Goal: Transaction & Acquisition: Book appointment/travel/reservation

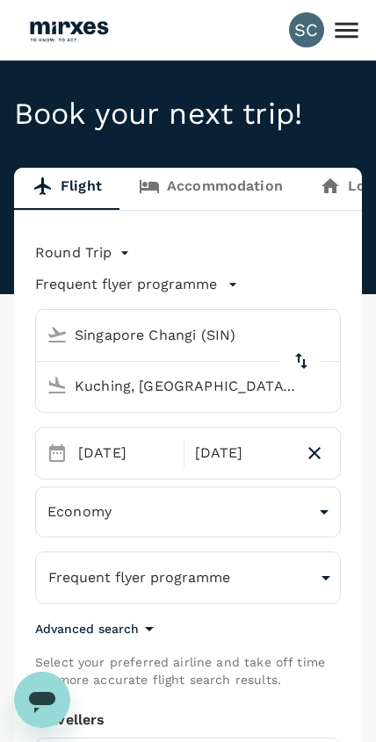
click at [245, 199] on link "Accommodation" at bounding box center [210, 189] width 181 height 42
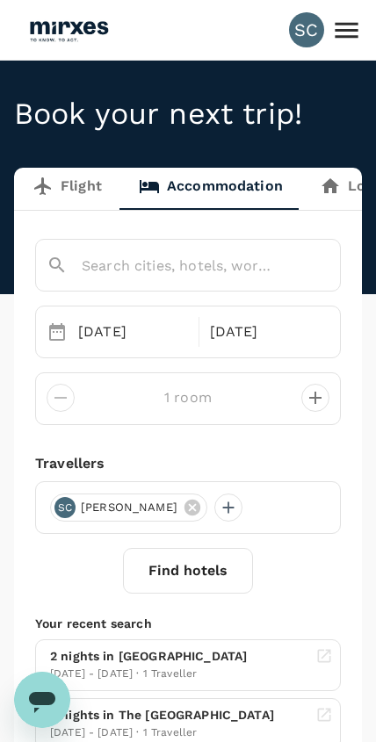
type input "Four Points By Sheraton Kuala Lumpur Chinatown"
click at [263, 271] on input "Four Points By Sheraton Kuala Lumpur Chinatown" at bounding box center [164, 265] width 234 height 27
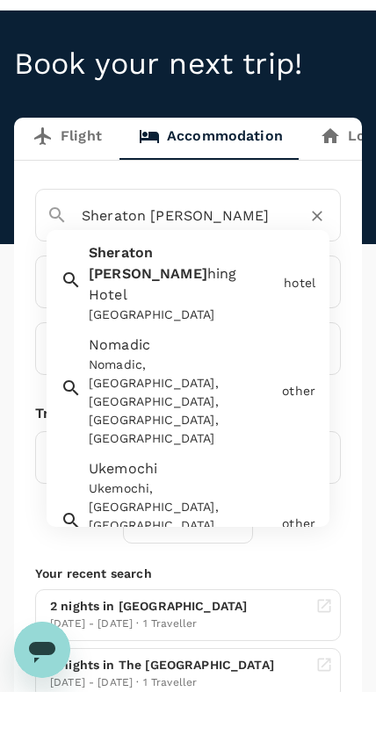
click at [242, 356] on div "[GEOGRAPHIC_DATA]" at bounding box center [183, 365] width 188 height 18
type input "[GEOGRAPHIC_DATA]"
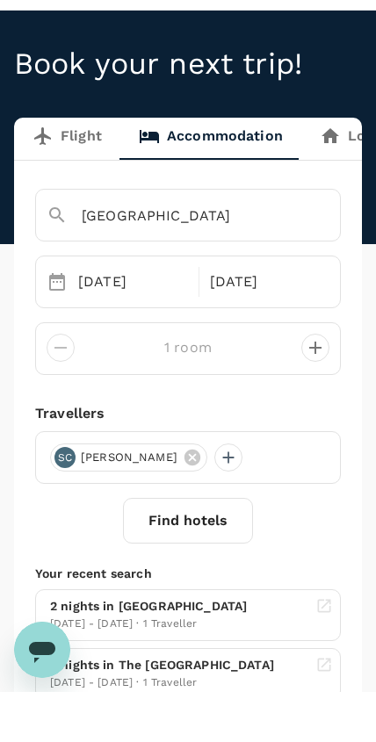
scroll to position [41, 0]
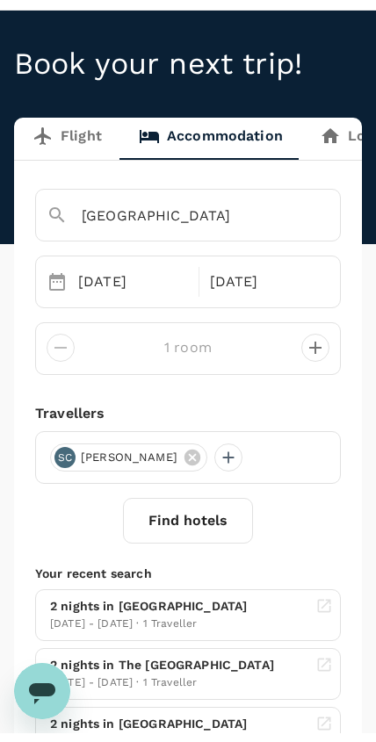
click at [144, 286] on div "07 Oct" at bounding box center [133, 290] width 124 height 35
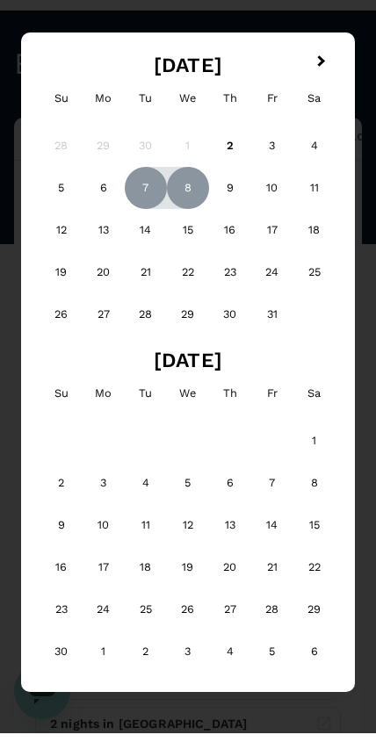
click at [141, 278] on div "21" at bounding box center [146, 281] width 42 height 42
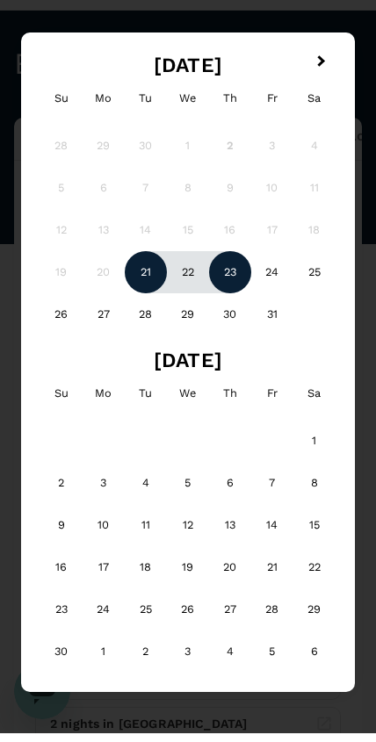
click at [227, 278] on div "23" at bounding box center [230, 281] width 42 height 42
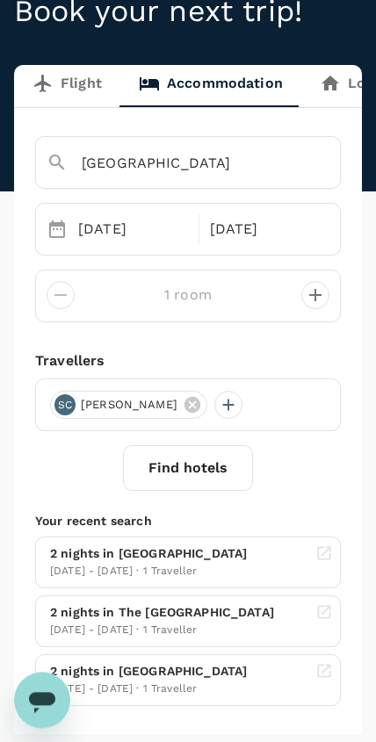
scroll to position [0, 0]
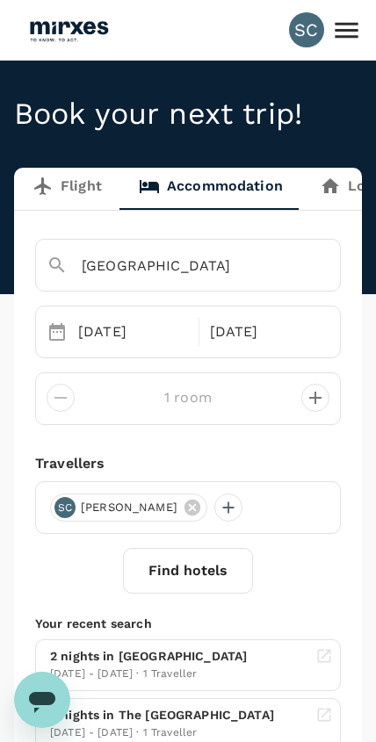
click at [348, 41] on icon at bounding box center [346, 30] width 31 height 31
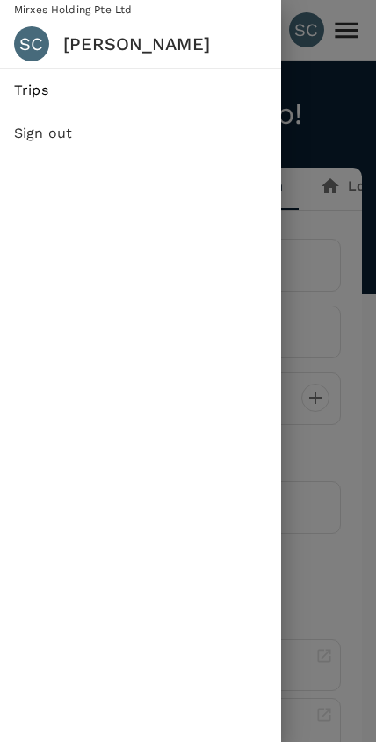
click at [215, 93] on span "Trips" at bounding box center [140, 90] width 253 height 21
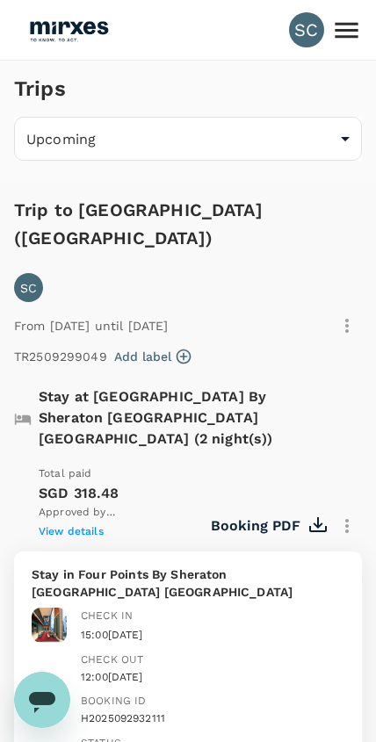
click at [62, 47] on img at bounding box center [68, 30] width 81 height 39
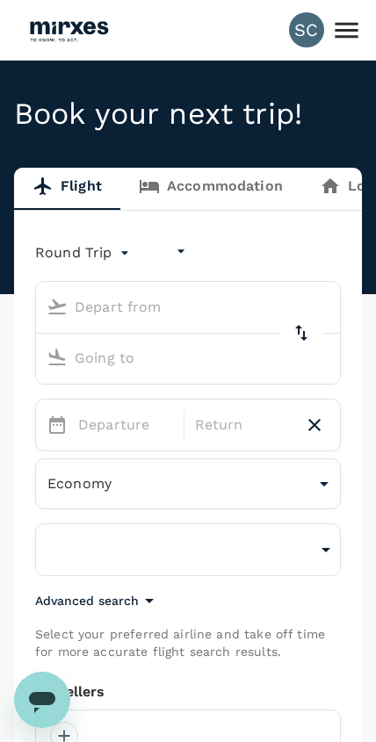
type input "undefined, undefined (any)"
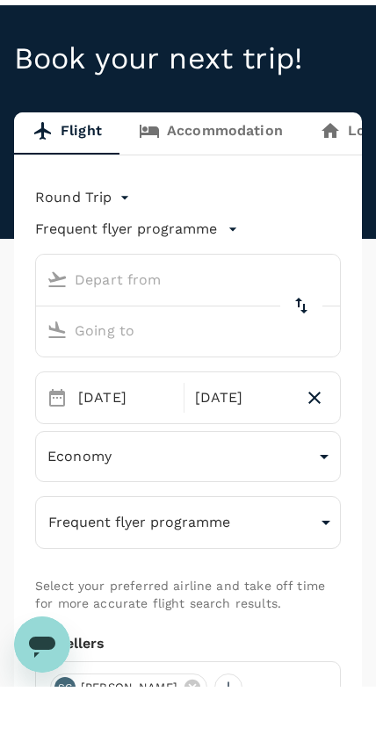
type input "Singapore Changi (SIN)"
type input "Kuching, [GEOGRAPHIC_DATA] (any)"
type input "Singapore Changi (SIN)"
type input "Kuching, [GEOGRAPHIC_DATA] (any)"
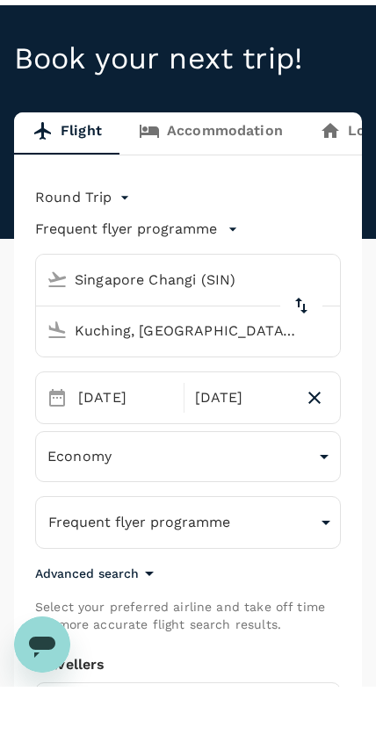
click at [243, 168] on link "Accommodation" at bounding box center [210, 189] width 181 height 42
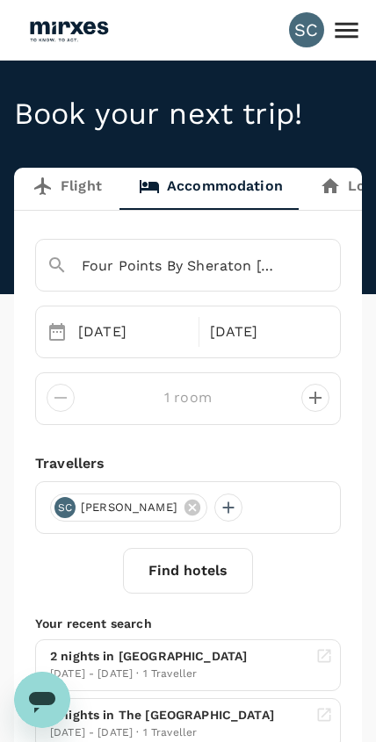
click at [251, 259] on input "Four Points By Sheraton Kuala Lumpur Chinatown" at bounding box center [164, 265] width 234 height 27
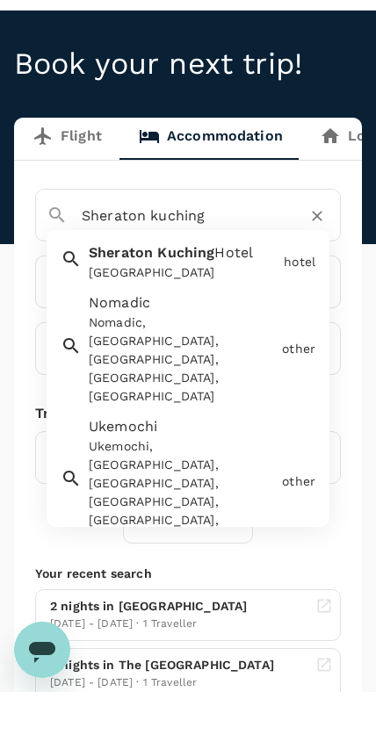
click at [253, 314] on div "[GEOGRAPHIC_DATA]" at bounding box center [183, 323] width 188 height 18
type input "[GEOGRAPHIC_DATA]"
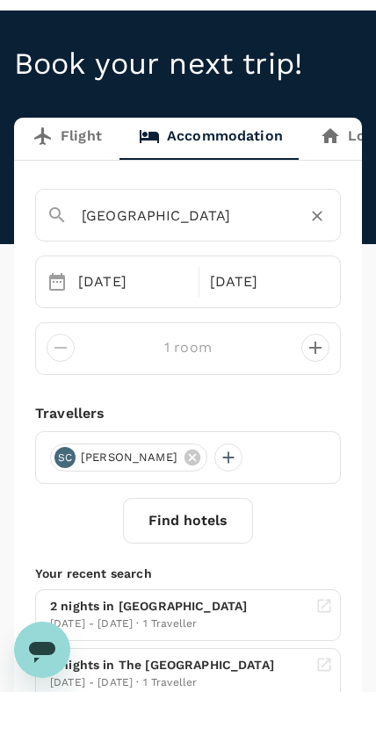
scroll to position [41, 0]
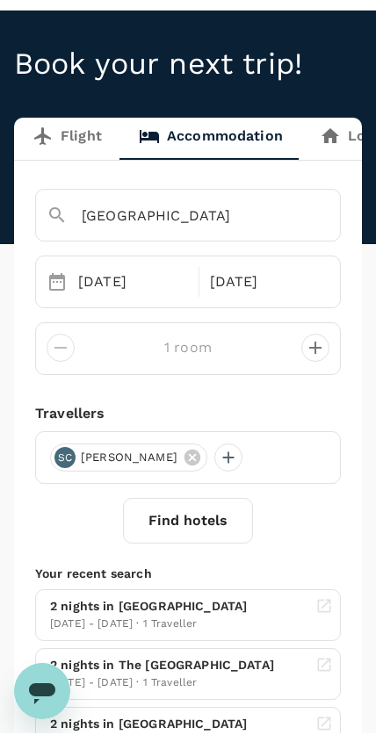
click at [119, 290] on div "07 Oct" at bounding box center [133, 290] width 124 height 35
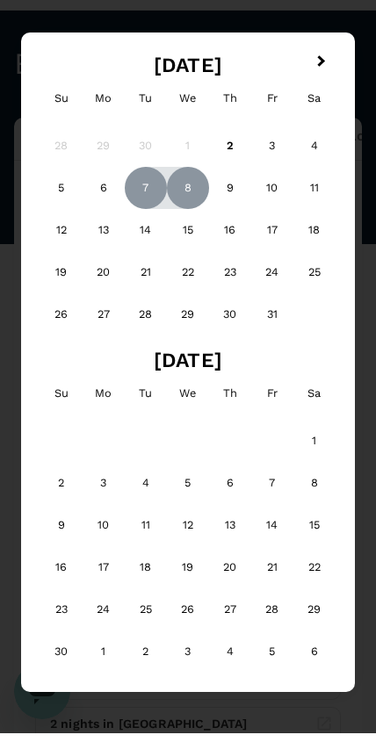
click at [145, 283] on div "21" at bounding box center [146, 281] width 42 height 42
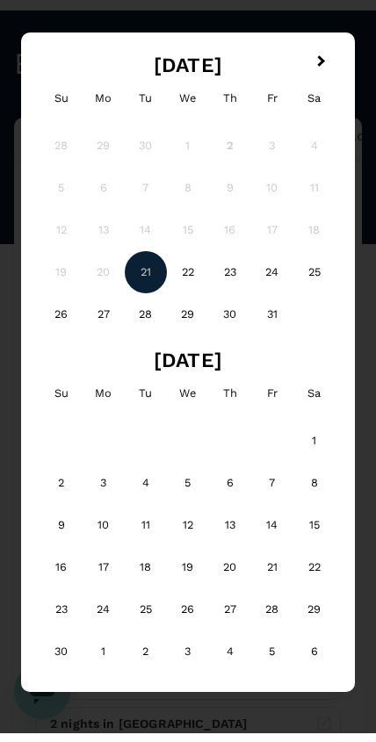
click at [228, 281] on div "23" at bounding box center [230, 281] width 42 height 42
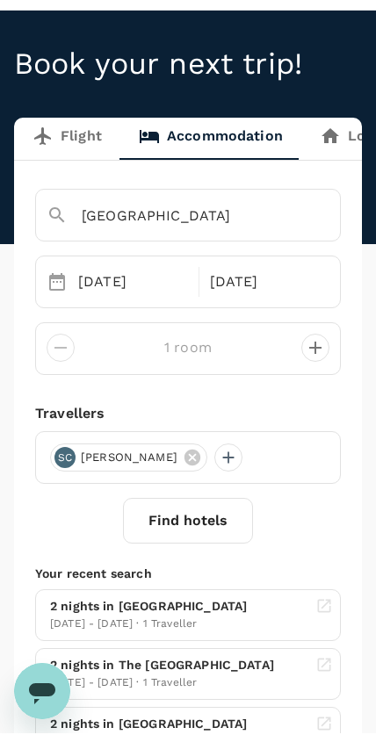
click at [199, 523] on button "Find hotels" at bounding box center [188, 530] width 130 height 46
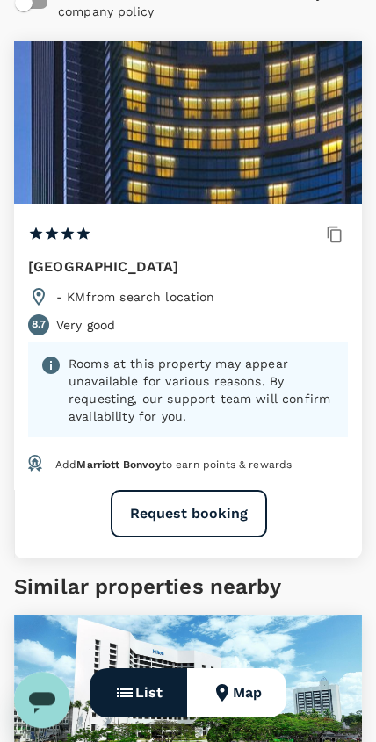
scroll to position [235, 0]
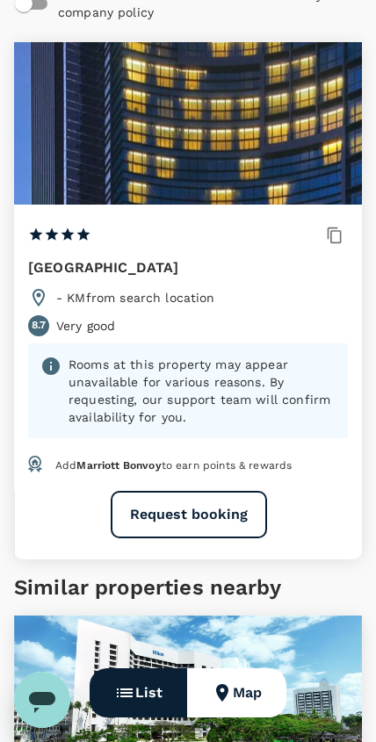
click at [209, 507] on button "Request booking" at bounding box center [189, 514] width 156 height 47
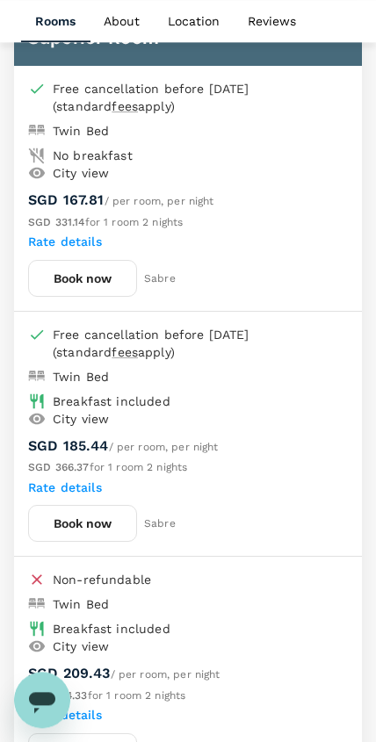
scroll to position [980, 0]
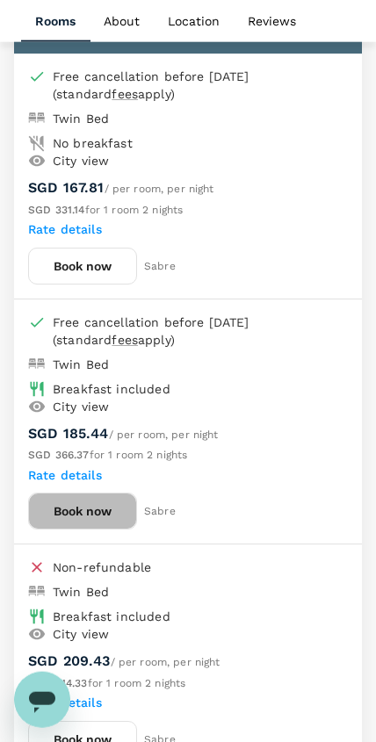
click at [100, 508] on button "Book now" at bounding box center [82, 511] width 109 height 37
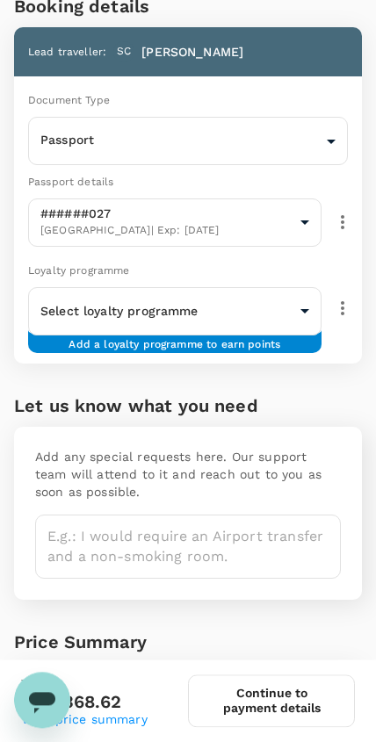
scroll to position [372, 0]
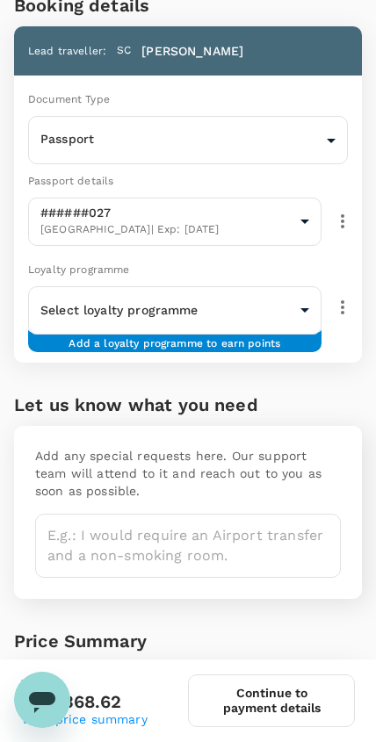
click at [299, 362] on body "Review selection You've selected Sheraton Kuching Hotel Check-in : 21 Oct 2025 …" at bounding box center [188, 280] width 376 height 1304
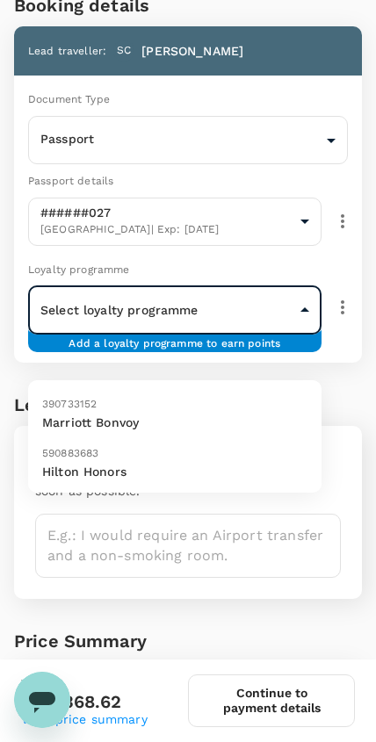
click at [258, 416] on p "Marriott Bonvoy" at bounding box center [174, 423] width 265 height 18
type input "9ffdfa9d-bc27-4f56-bdf1-db9522dde9e2"
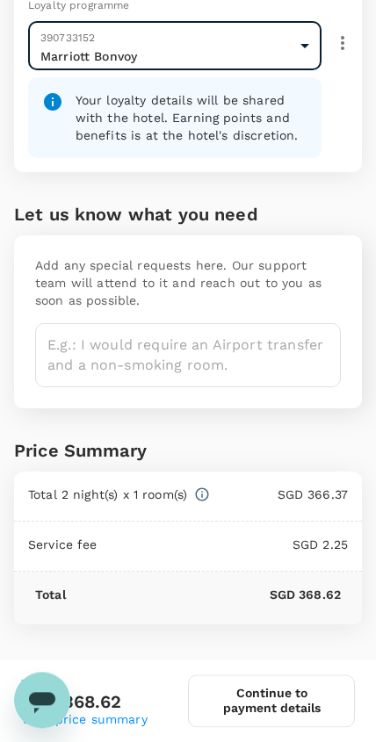
scroll to position [676, 0]
click at [301, 361] on textarea at bounding box center [188, 355] width 306 height 64
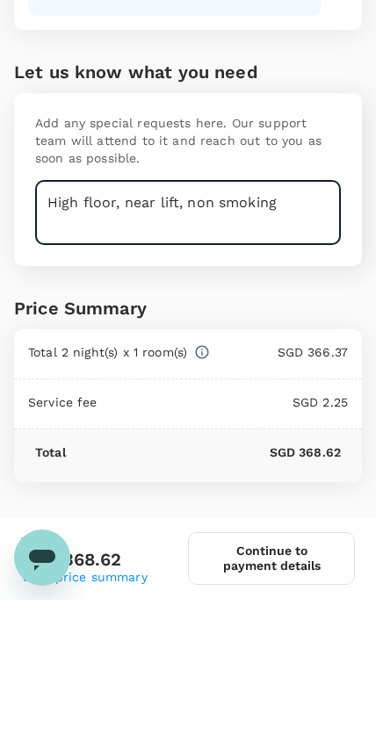
type textarea "High floor, near lift, non smoking"
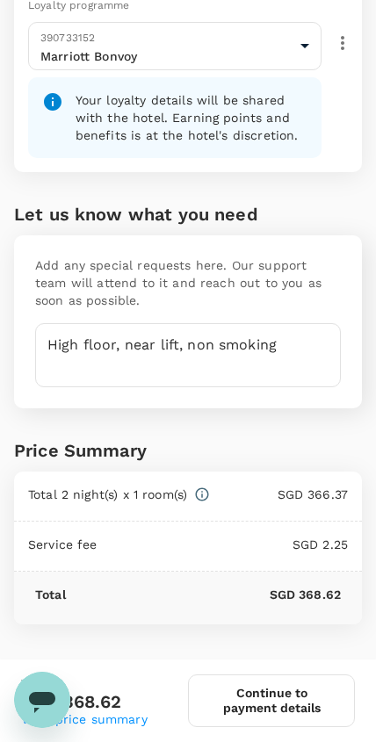
click at [293, 711] on button "Continue to payment details" at bounding box center [271, 701] width 167 height 53
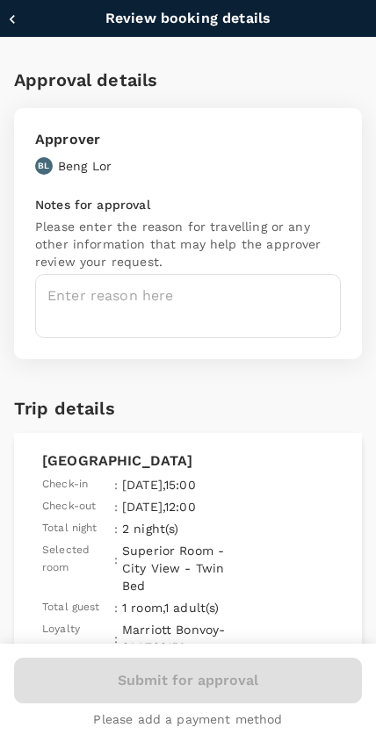
type input "9fbbbe2b-f4ca-495e-a82e-e84c83b30aa5"
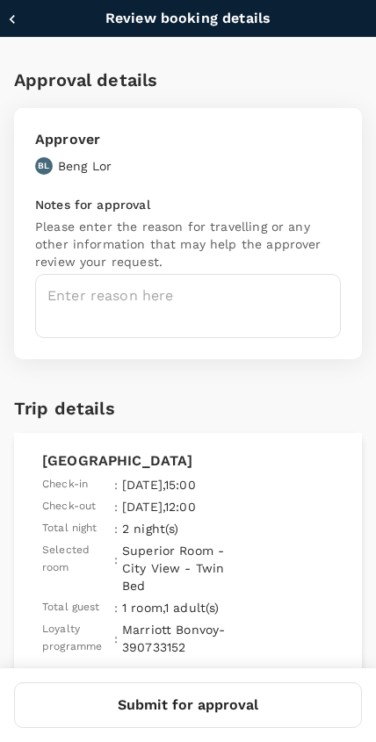
click at [278, 307] on textarea at bounding box center [188, 306] width 306 height 64
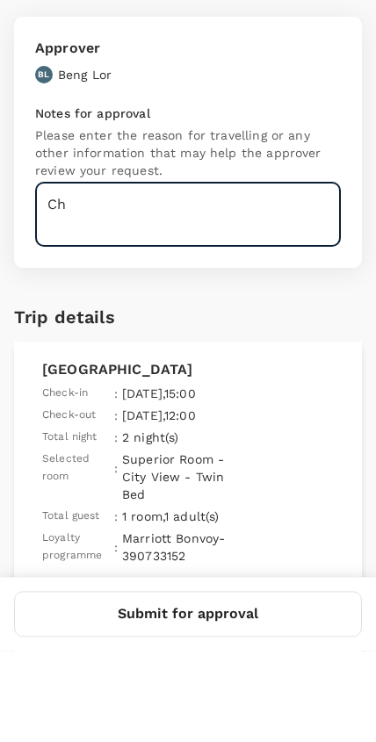
type textarea "C"
type textarea "For conference"
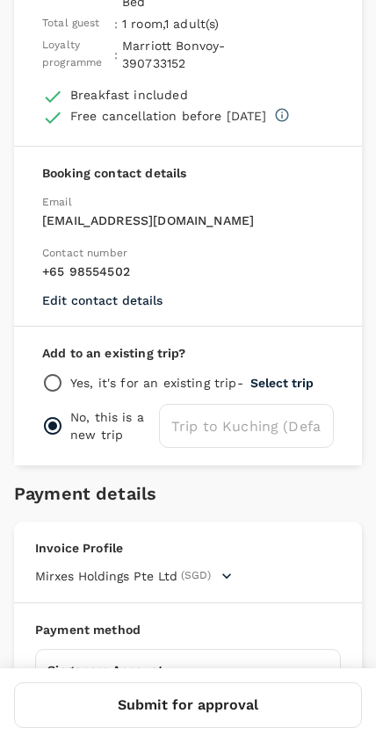
scroll to position [554, 0]
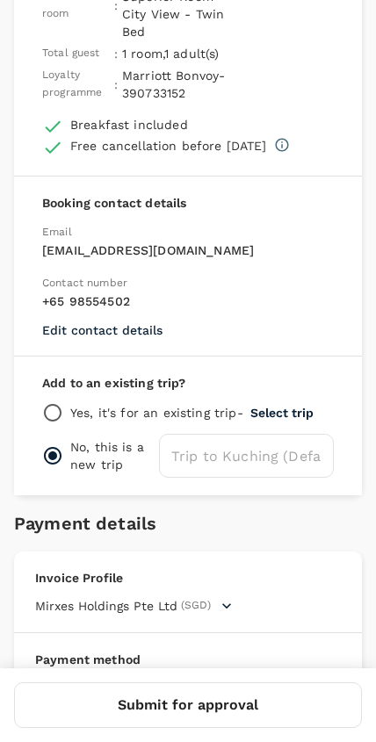
click at [47, 402] on input "radio" at bounding box center [52, 412] width 21 height 21
radio input "true"
radio input "false"
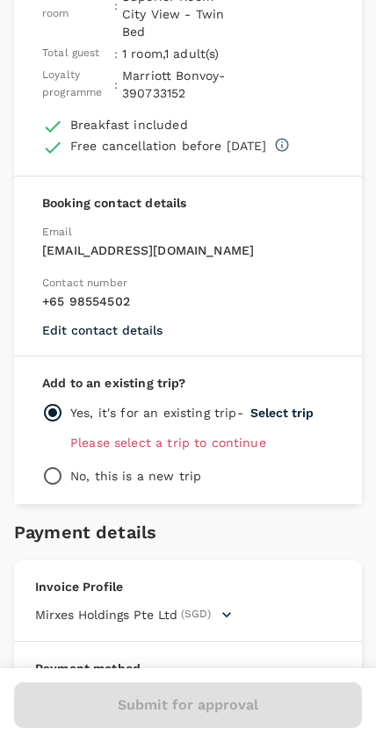
click at [253, 431] on div "Add to an existing trip? Yes, it's for an existing trip - Select trip Please se…" at bounding box center [188, 431] width 348 height 148
click at [210, 431] on div "Add to an existing trip? Yes, it's for an existing trip - Select trip Please se…" at bounding box center [188, 431] width 348 height 148
click at [293, 406] on button "Select trip" at bounding box center [281, 413] width 63 height 14
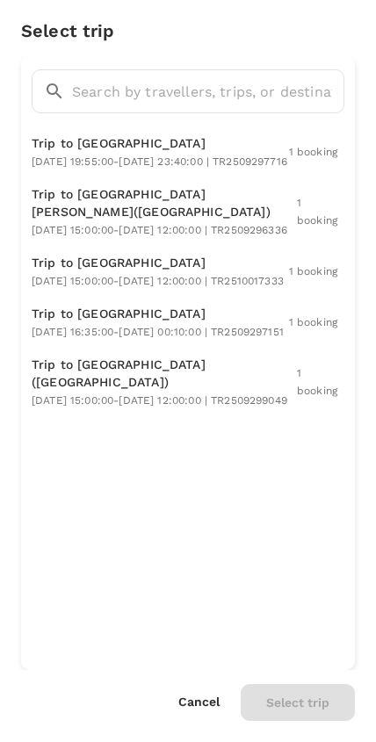
click at [220, 158] on span "2025-10-21 19:55:00 - 2025-10-23 23:40:00 | TR2509297716" at bounding box center [160, 161] width 256 height 12
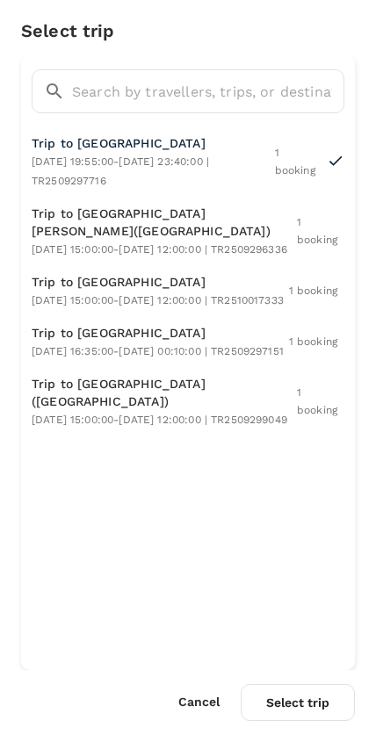
click at [323, 705] on button "Select trip" at bounding box center [298, 702] width 114 height 37
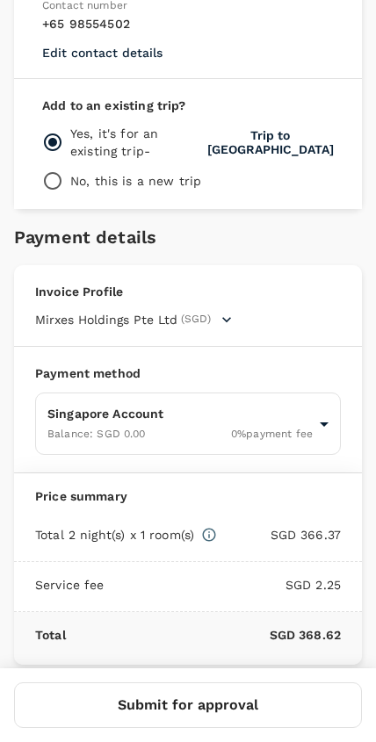
scroll to position [831, 0]
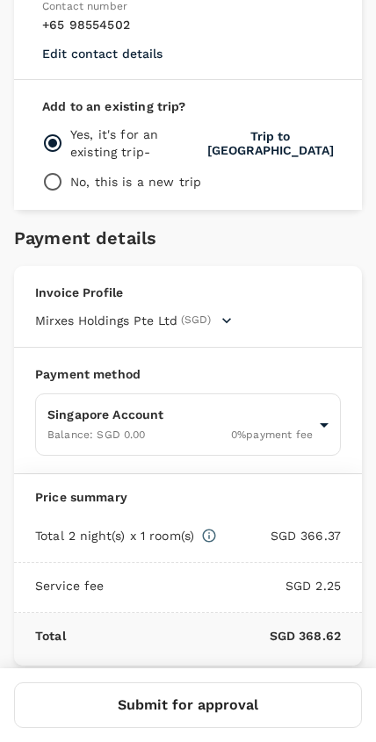
click at [256, 700] on button "Submit for approval" at bounding box center [188, 705] width 348 height 46
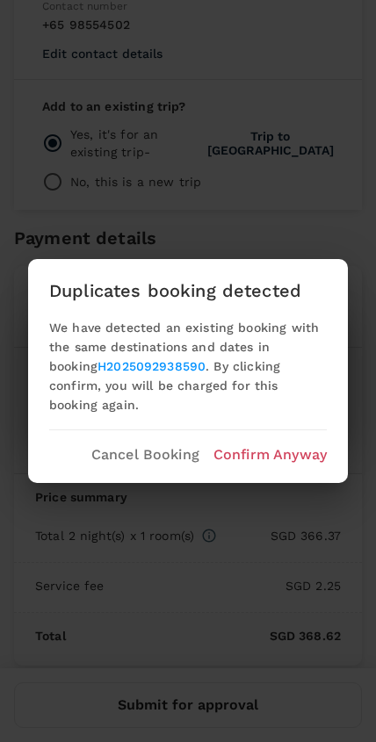
click at [115, 373] on link "H2025092938590" at bounding box center [151, 366] width 108 height 14
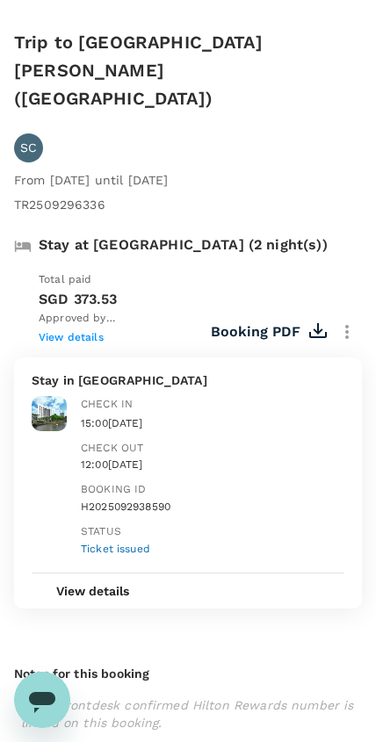
click at [300, 457] on div "12:00, 23 Oct 2025" at bounding box center [213, 466] width 264 height 18
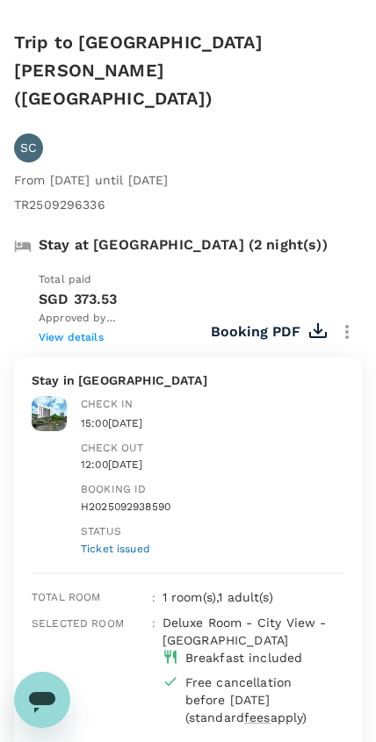
click at [34, 21] on div "Trip to Jalan Tunku Abdul Rahman(Kuching)" at bounding box center [184, 66] width 355 height 91
click at [45, 3] on div "Trip to Jalan Tunku Abdul Rahman(Kuching) SC From 21 Oct 2025 until 23 Oct 2025…" at bounding box center [181, 597] width 362 height 1195
click at [18, 30] on h6 "Trip to Jalan Tunku Abdul Rahman(Kuching)" at bounding box center [188, 70] width 348 height 84
click at [16, 3] on div "Trip to Jalan Tunku Abdul Rahman(Kuching) SC From 21 Oct 2025 until 23 Oct 2025…" at bounding box center [181, 597] width 362 height 1195
click at [264, 92] on div "Trip to Jalan Tunku Abdul Rahman(Kuching) SC" at bounding box center [184, 91] width 355 height 141
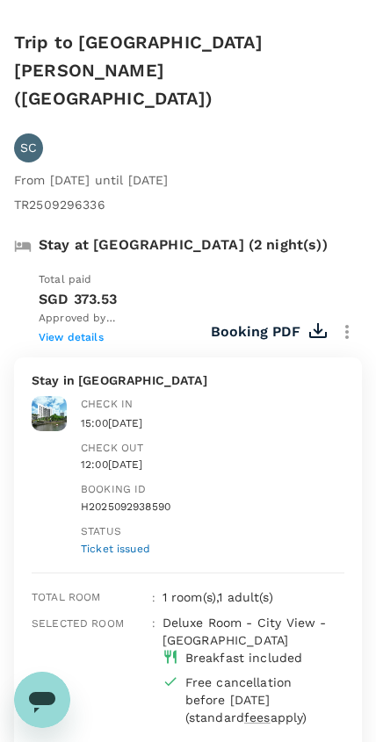
click at [47, 32] on h6 "Trip to Jalan Tunku Abdul Rahman(Kuching)" at bounding box center [188, 70] width 348 height 84
click at [44, 23] on div "Trip to Jalan Tunku Abdul Rahman(Kuching)" at bounding box center [184, 66] width 355 height 91
click at [309, 22] on div "Trip to Jalan Tunku Abdul Rahman(Kuching)" at bounding box center [184, 66] width 355 height 91
click at [333, 37] on h6 "Trip to Jalan Tunku Abdul Rahman(Kuching)" at bounding box center [188, 70] width 348 height 84
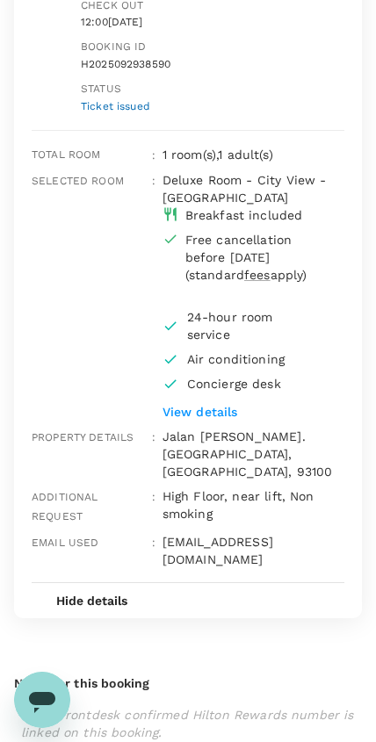
click at [111, 583] on button "Hide details" at bounding box center [92, 600] width 120 height 35
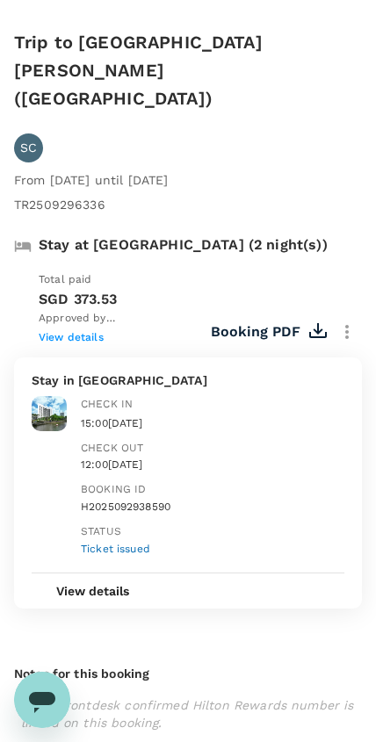
click at [109, 25] on div "Trip to Jalan Tunku Abdul Rahman(Kuching)" at bounding box center [184, 66] width 355 height 91
click at [64, 703] on div "Open messaging window" at bounding box center [42, 700] width 53 height 53
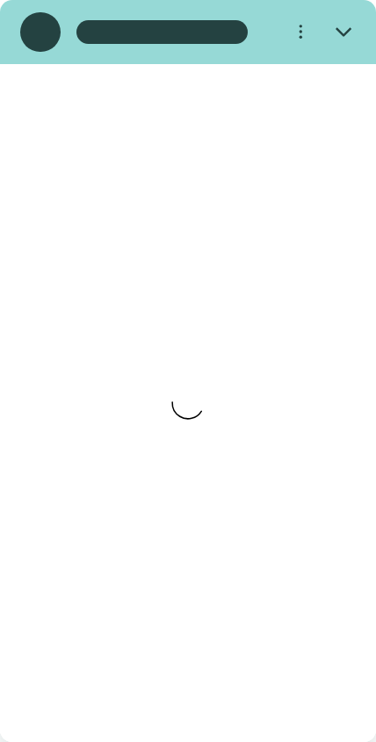
click at [342, 40] on icon "Close" at bounding box center [344, 32] width 16 height 16
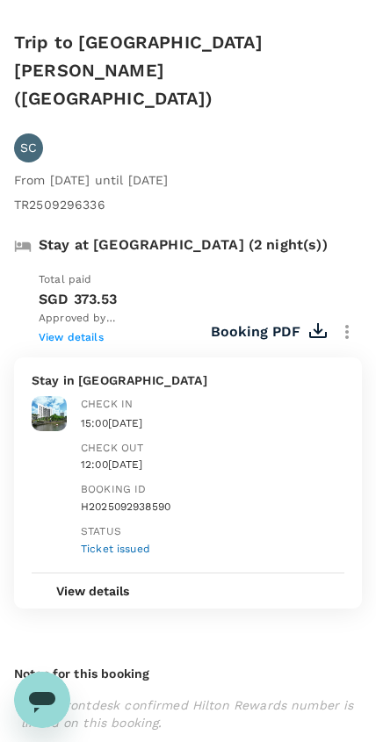
click at [359, 25] on div "Trip to Jalan Tunku Abdul Rahman(Kuching)" at bounding box center [184, 66] width 355 height 91
click at [48, 708] on icon "Open messaging window" at bounding box center [42, 700] width 32 height 32
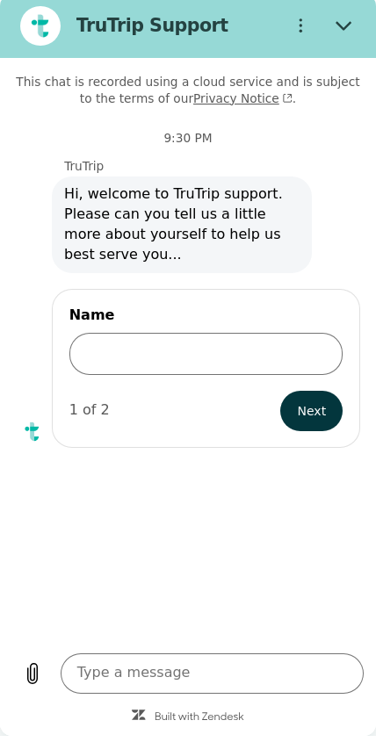
click at [346, 35] on button "Close" at bounding box center [344, 26] width 40 height 40
type textarea "x"
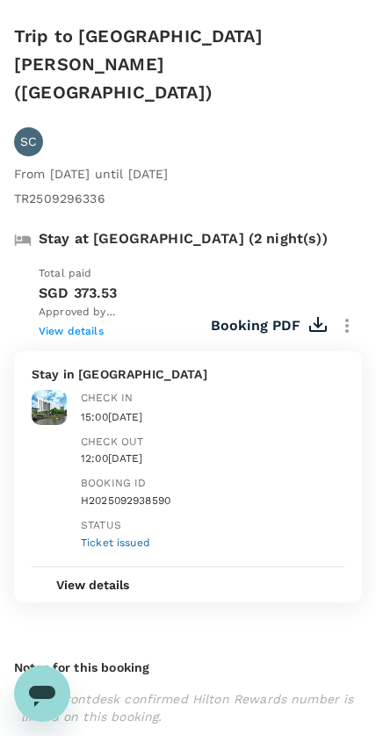
click at [321, 31] on h6 "Trip to Jalan Tunku Abdul Rahman(Kuching)" at bounding box center [188, 70] width 348 height 84
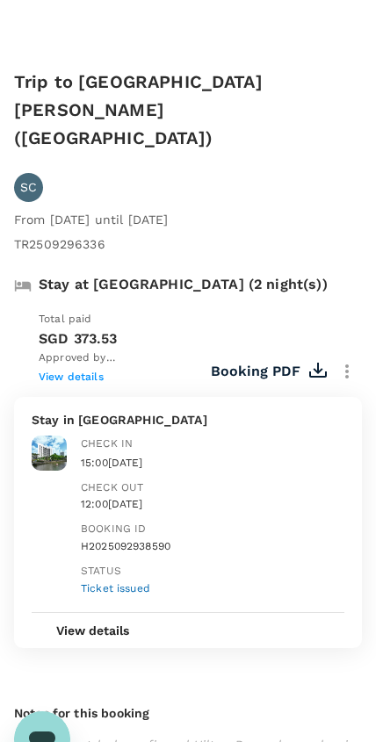
scroll to position [6, 0]
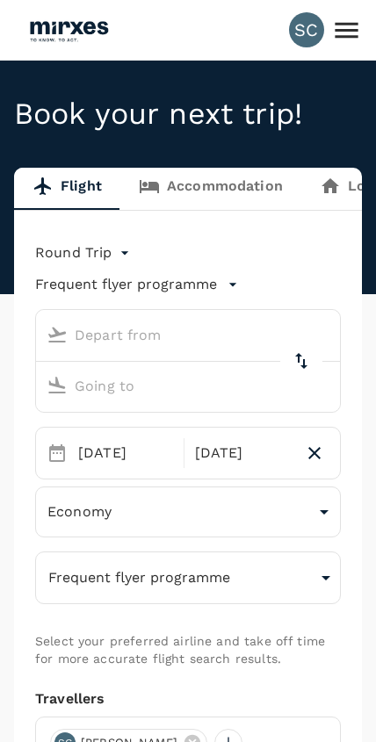
type input "Singapore Changi (SIN)"
type input "Kuching, [GEOGRAPHIC_DATA] (any)"
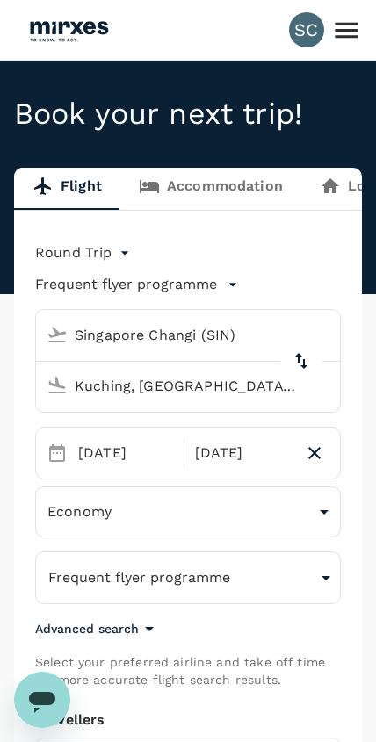
click at [257, 190] on link "Accommodation" at bounding box center [210, 189] width 181 height 42
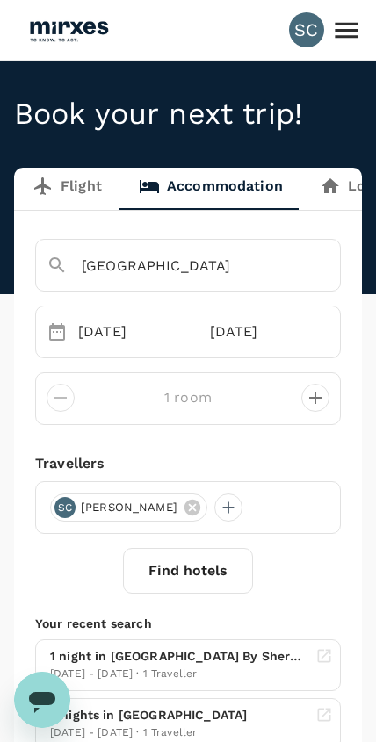
click at [208, 571] on button "Find hotels" at bounding box center [188, 571] width 130 height 46
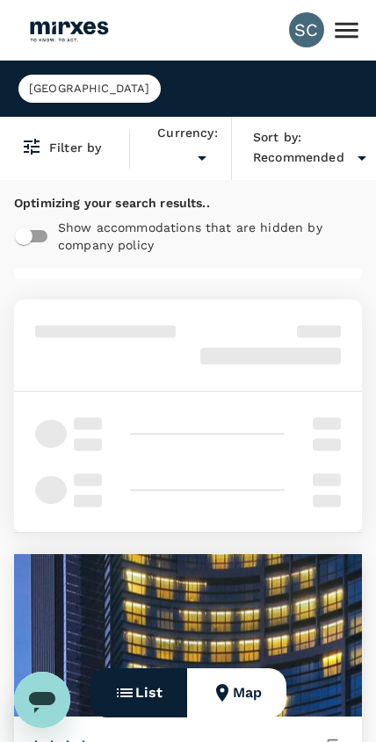
type input "SGD"
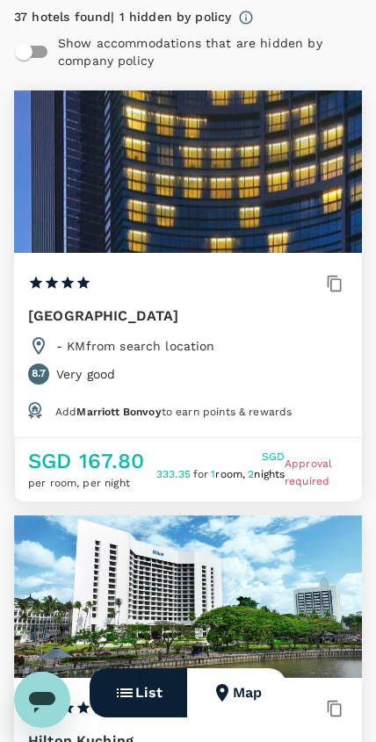
scroll to position [185, 0]
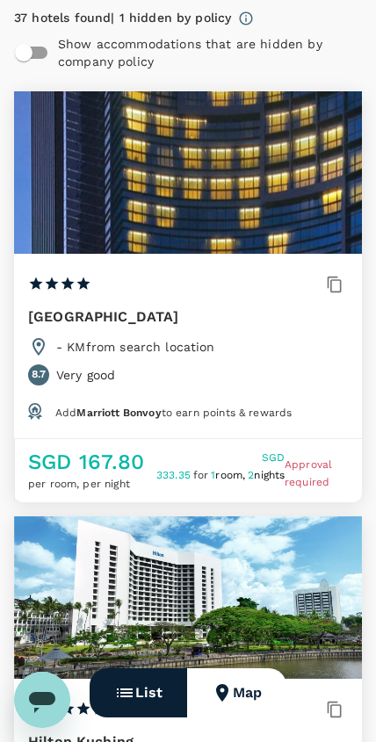
click at [305, 323] on div "Sheraton Kuching Hotel 1 Star 2 Stars 3 Stars 4 Stars 5 Stars" at bounding box center [188, 303] width 320 height 65
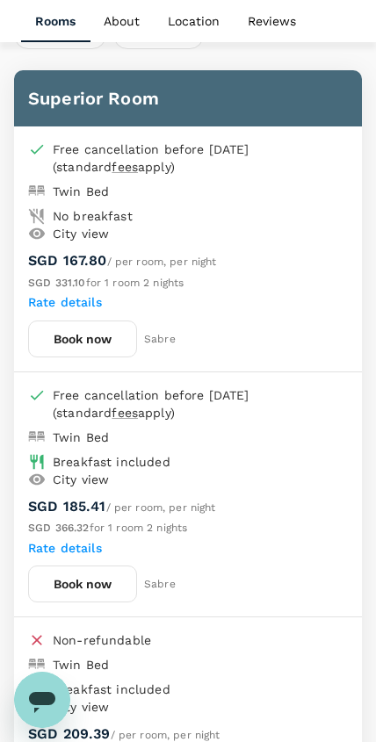
scroll to position [911, 0]
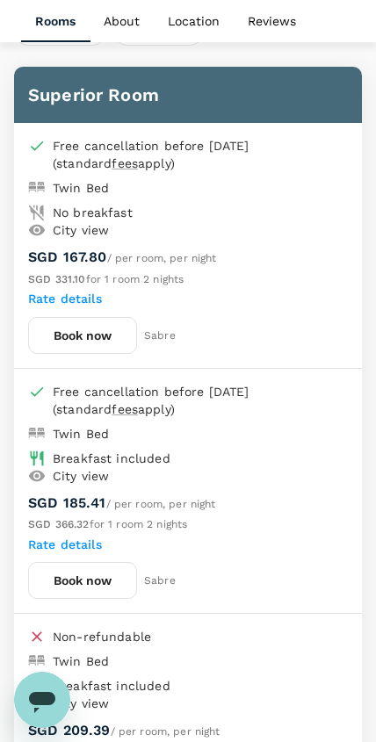
click at [84, 570] on button "Book now" at bounding box center [82, 580] width 109 height 37
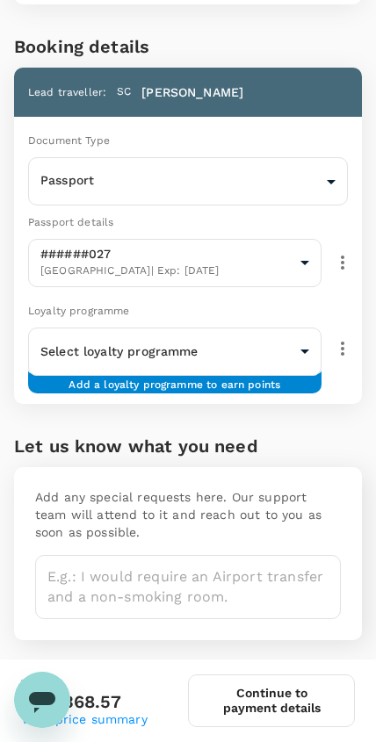
scroll to position [328, 0]
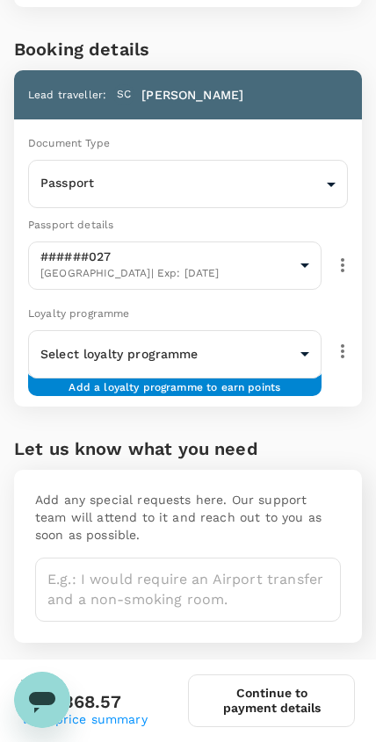
click at [300, 407] on body "Review selection You've selected Sheraton Kuching Hotel Check-in : 21 Oct 2025 …" at bounding box center [188, 324] width 376 height 1304
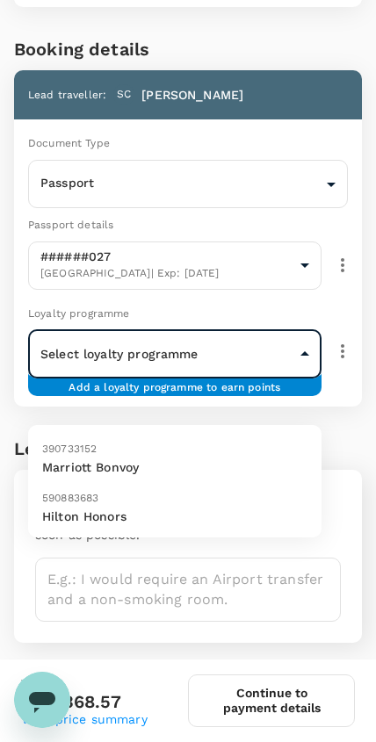
click at [261, 465] on p "Marriott Bonvoy" at bounding box center [174, 467] width 265 height 18
type input "9ffdfa9d-bc27-4f56-bdf1-db9522dde9e2"
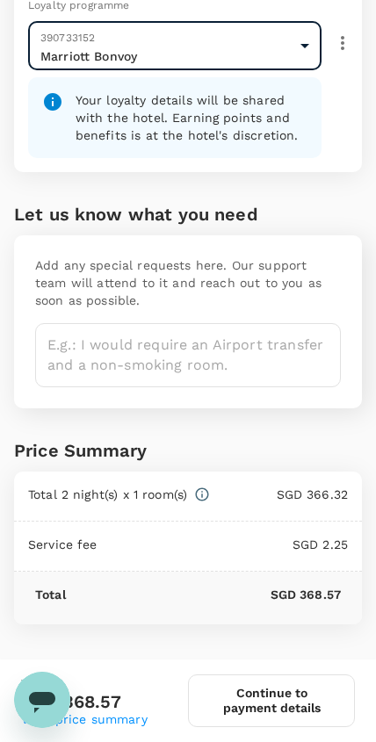
click at [280, 367] on textarea at bounding box center [188, 355] width 306 height 64
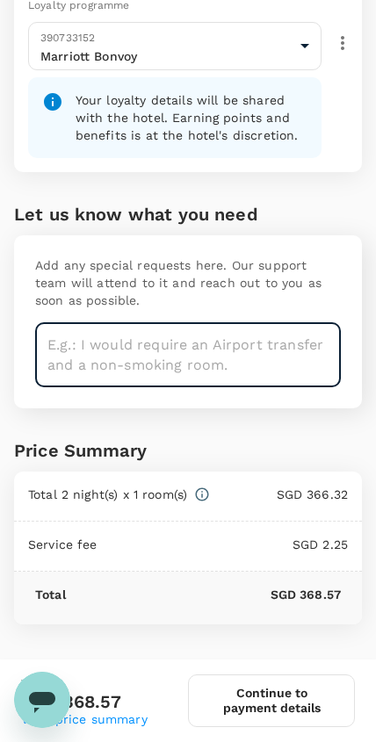
scroll to position [671, 0]
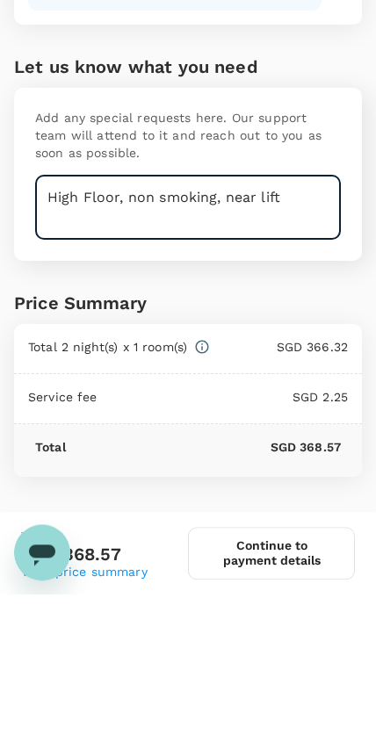
type textarea "High Floor, non smoking, near lift"
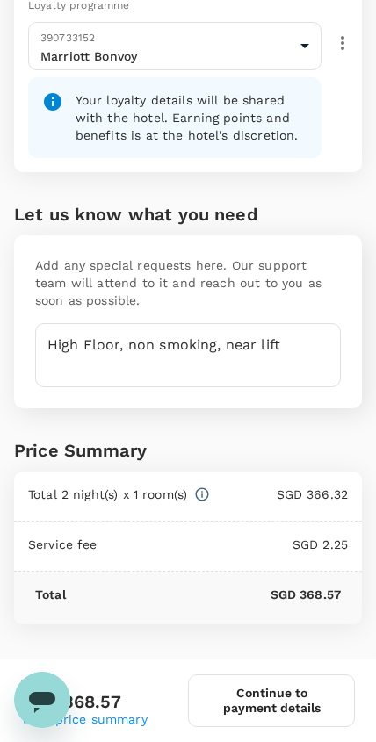
click at [282, 698] on button "Continue to payment details" at bounding box center [271, 701] width 167 height 53
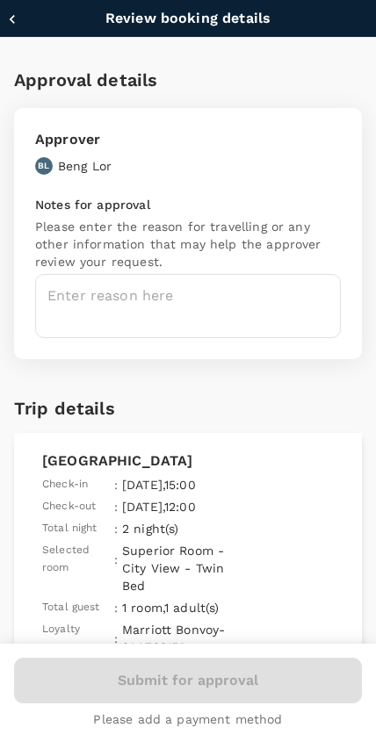
type input "9fbbbe2b-f4ca-495e-a82e-e84c83b30aa5"
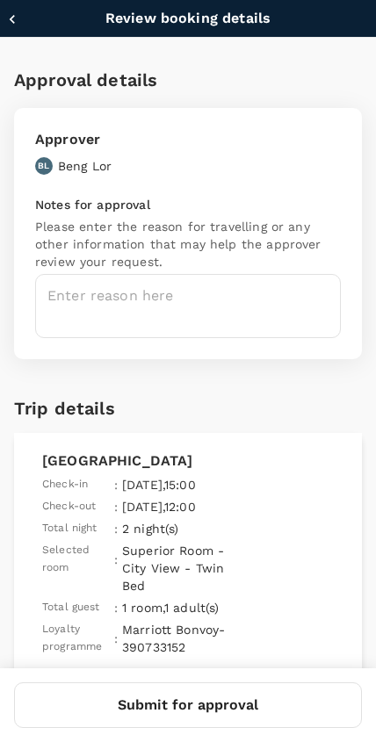
scroll to position [371, 0]
click at [264, 303] on textarea at bounding box center [188, 306] width 306 height 64
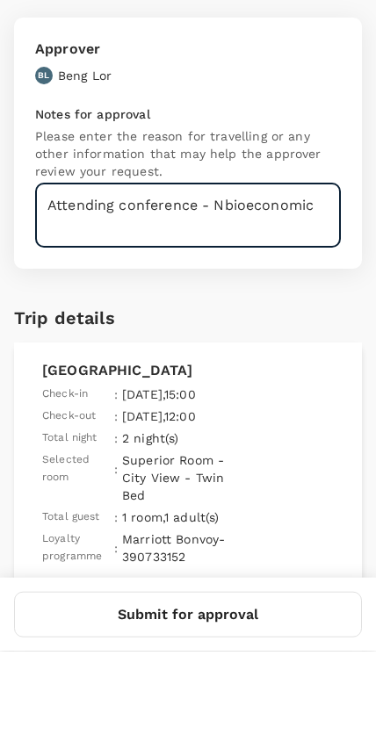
type textarea "Attending conference - Nbioeconomic"
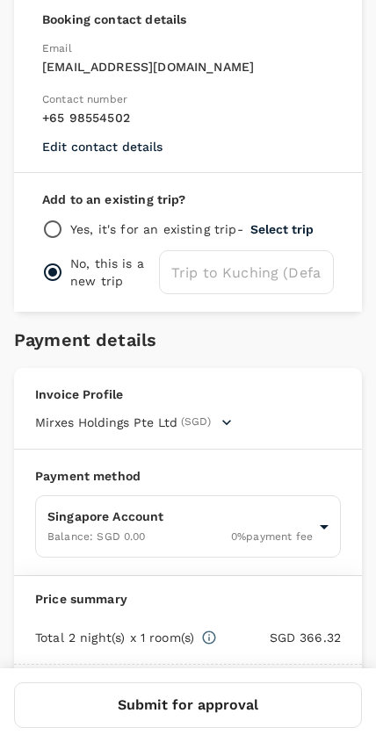
scroll to position [744, 0]
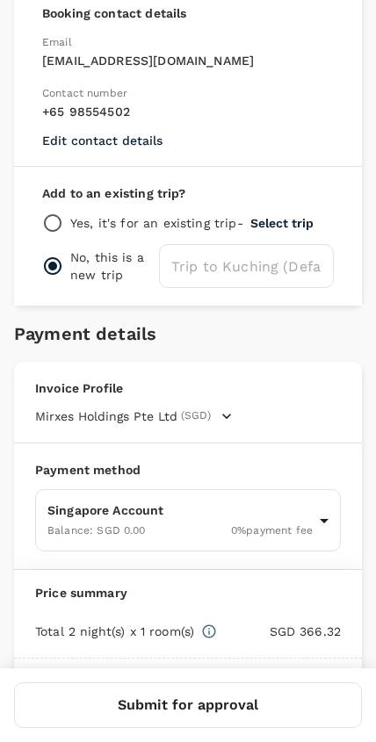
click at [47, 182] on div "Add to an existing trip? Yes, it's for an existing trip - Select trip No, this …" at bounding box center [188, 236] width 348 height 139
click at [55, 213] on input "radio" at bounding box center [52, 223] width 21 height 21
radio input "true"
radio input "false"
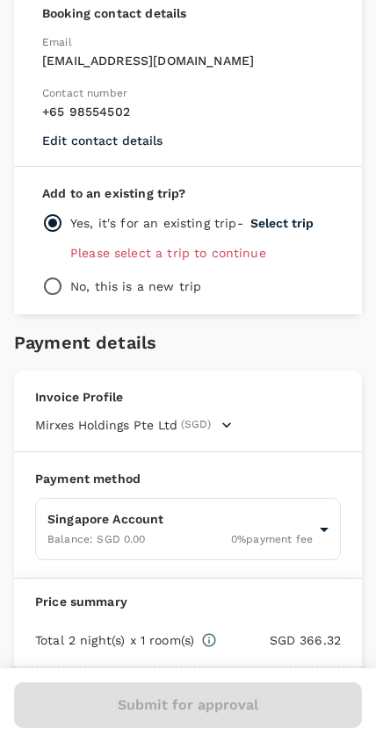
click at [288, 216] on button "Select trip" at bounding box center [281, 223] width 63 height 14
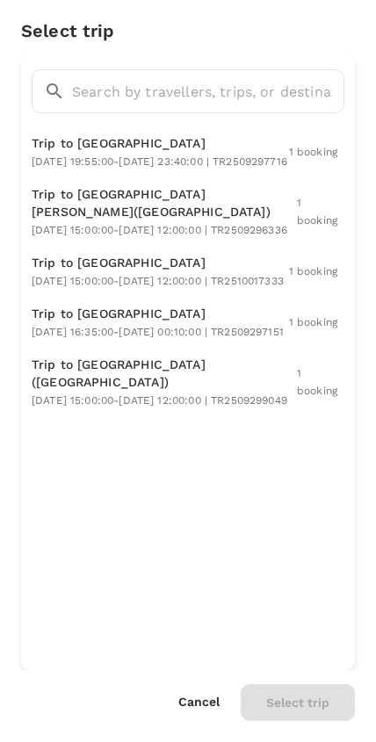
click at [52, 157] on span "2025-10-21 19:55:00 - 2025-10-23 23:40:00 | TR2509297716" at bounding box center [160, 161] width 256 height 12
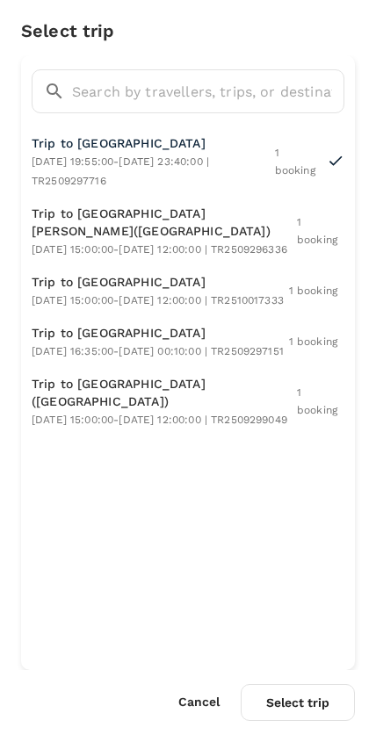
click at [327, 685] on button "Select trip" at bounding box center [298, 702] width 114 height 37
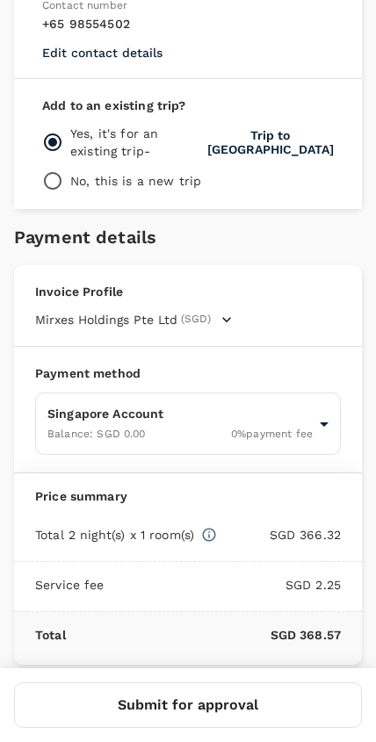
scroll to position [831, 0]
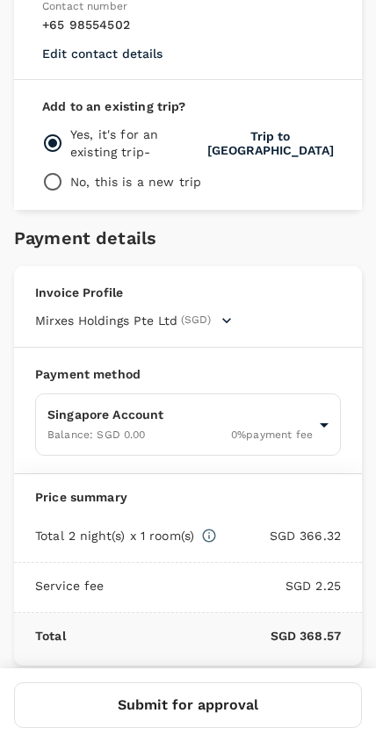
click at [247, 683] on button "Submit for approval" at bounding box center [188, 705] width 348 height 46
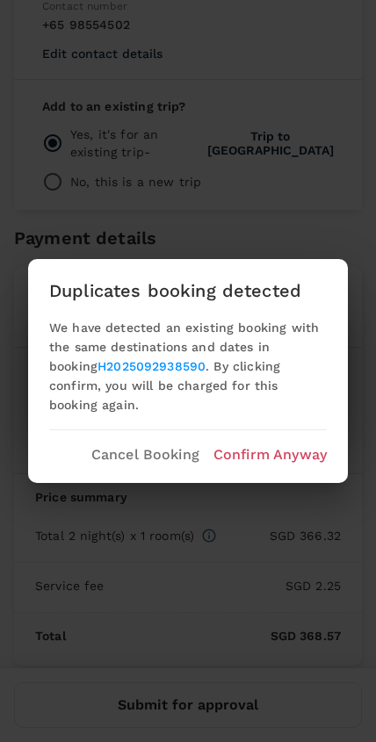
click at [300, 444] on p "Confirm Anyway" at bounding box center [269, 454] width 113 height 21
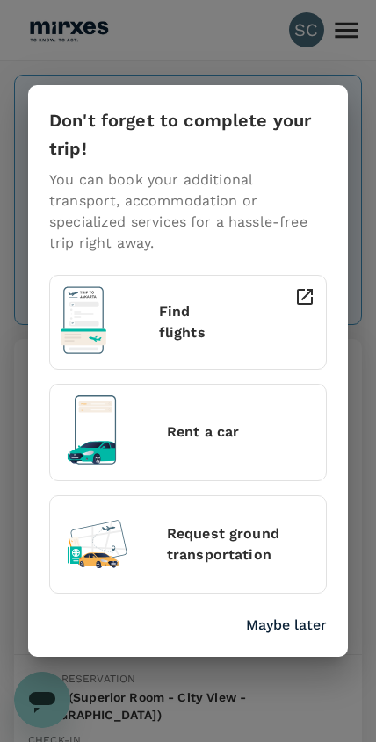
click at [300, 615] on p "Maybe later" at bounding box center [286, 625] width 81 height 21
